Goal: Task Accomplishment & Management: Manage account settings

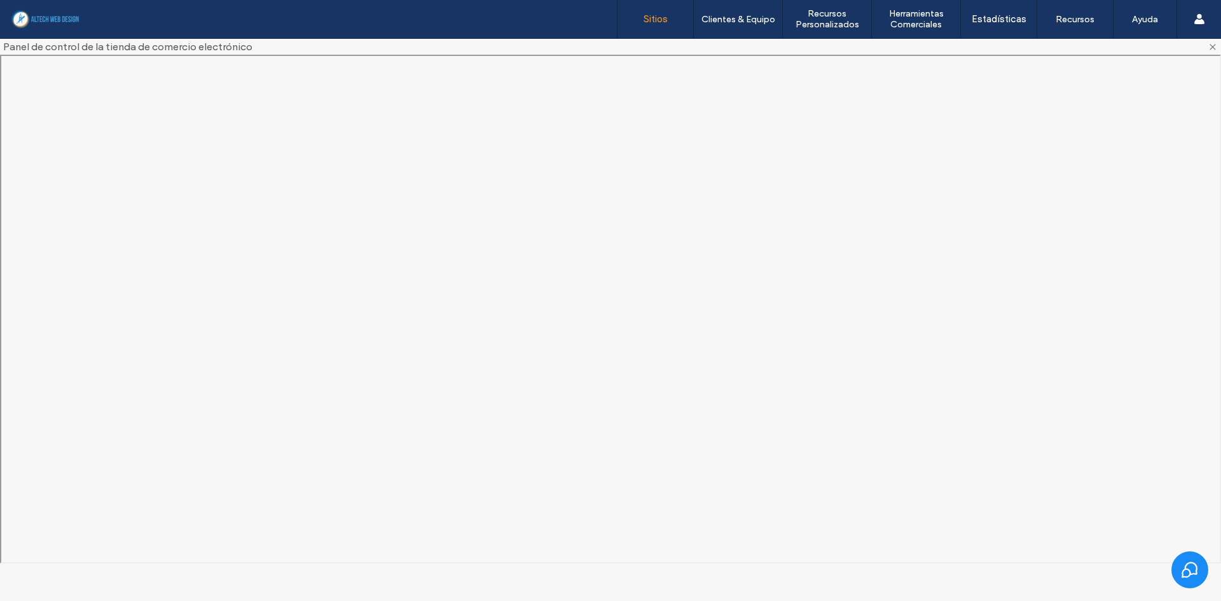
click at [660, 18] on label "Sitios" at bounding box center [655, 18] width 24 height 11
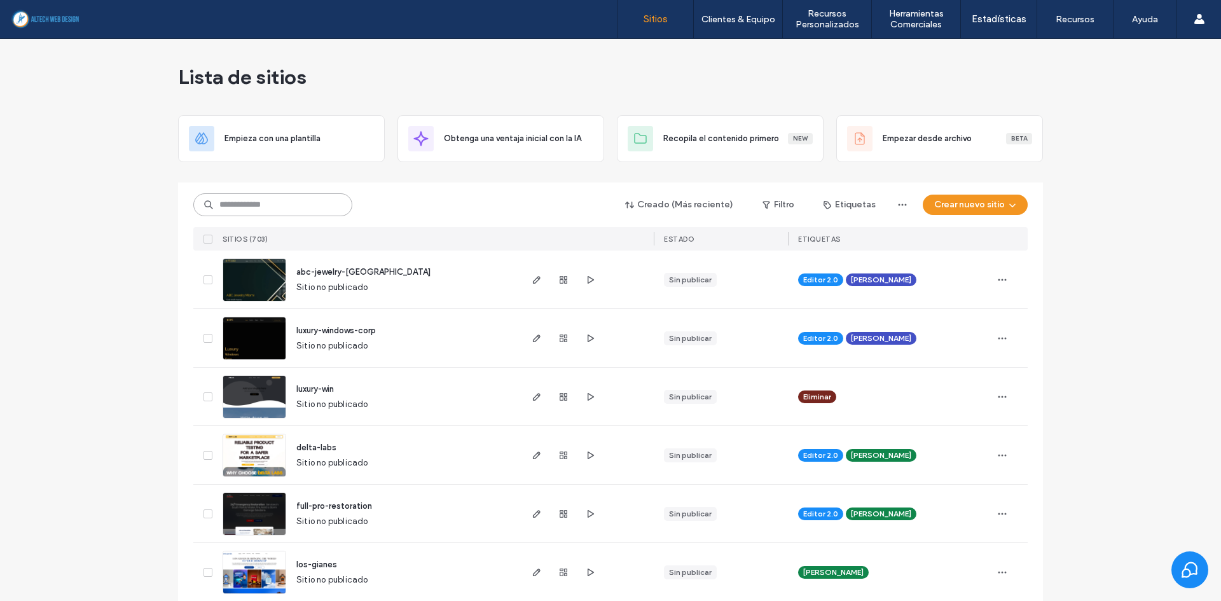
click at [268, 207] on input at bounding box center [272, 204] width 159 height 23
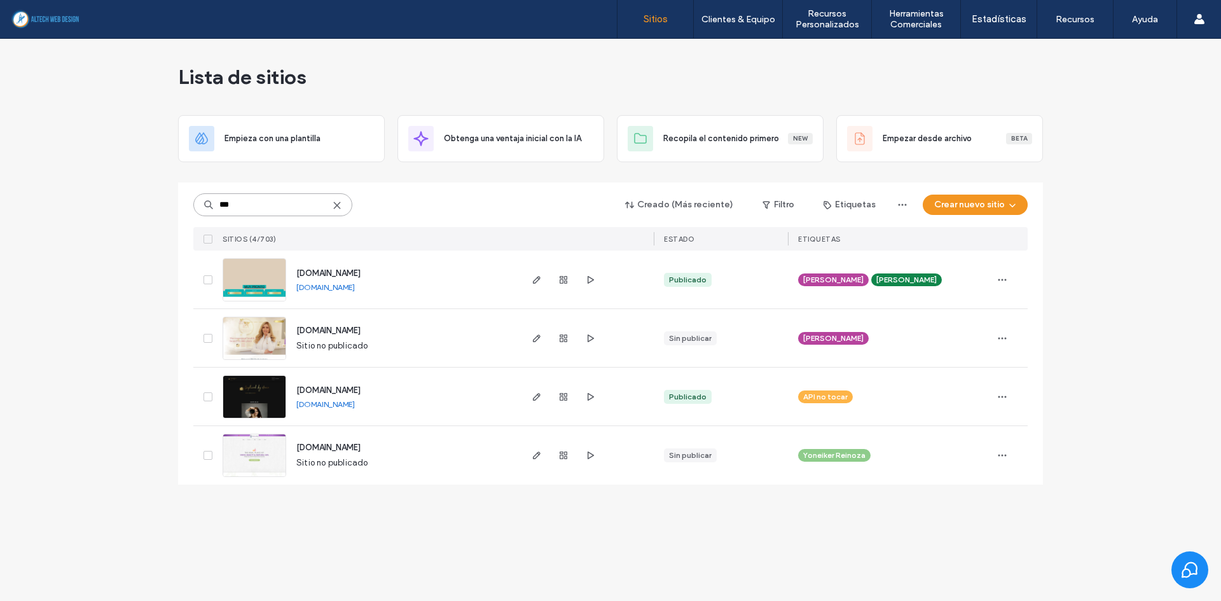
type input "***"
click at [563, 287] on div at bounding box center [563, 279] width 69 height 58
click at [559, 282] on use "button" at bounding box center [563, 280] width 8 height 8
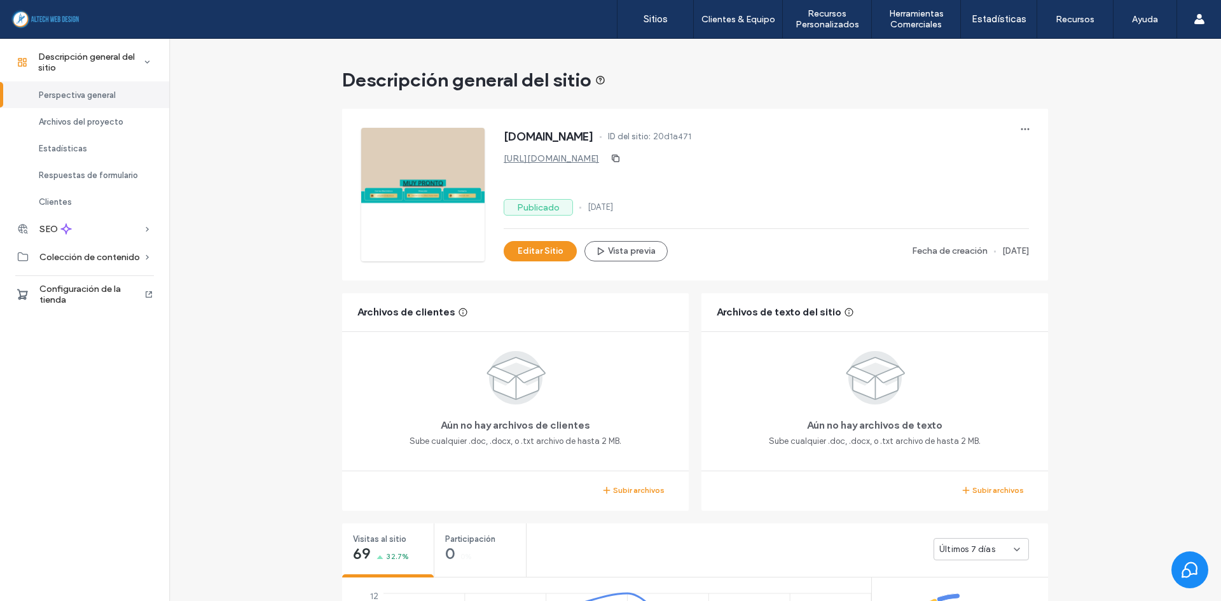
click at [71, 308] on div "Descripción general del sitio Perspectiva general Archivos del proyecto Estadís…" at bounding box center [84, 319] width 169 height 563
click at [88, 303] on span "Configuración de la tienda" at bounding box center [91, 295] width 104 height 22
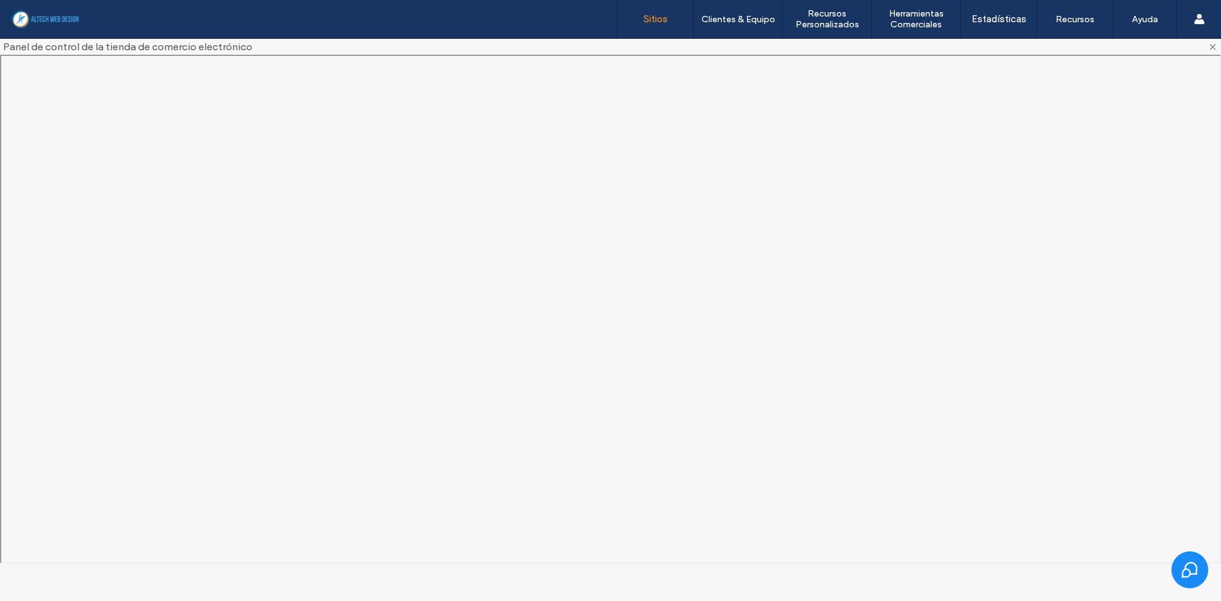
click at [651, 17] on label "Sitios" at bounding box center [655, 18] width 24 height 11
